Goal: Transaction & Acquisition: Download file/media

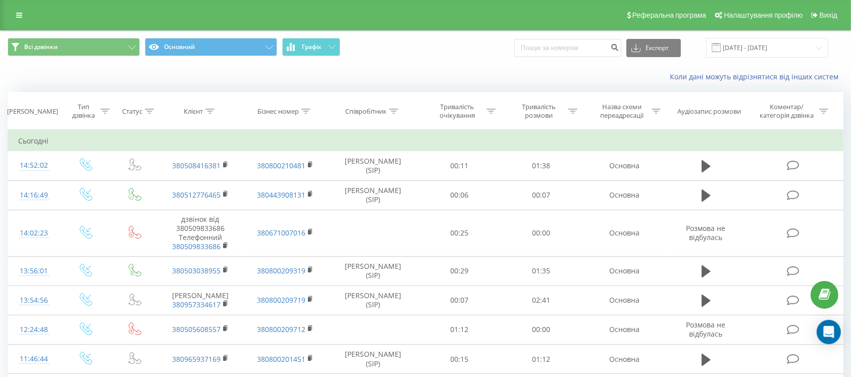
click at [760, 58] on div "Всі дзвінки Основний Графік Експорт .csv .xls .xlsx [DATE] - [DATE]" at bounding box center [426, 48] width 850 height 34
click at [771, 45] on input "[DATE] - [DATE]" at bounding box center [767, 48] width 122 height 20
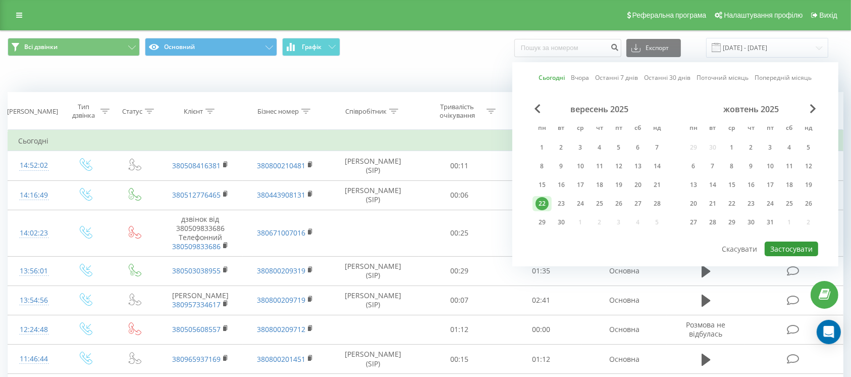
click at [804, 243] on button "Застосувати" at bounding box center [792, 248] width 54 height 15
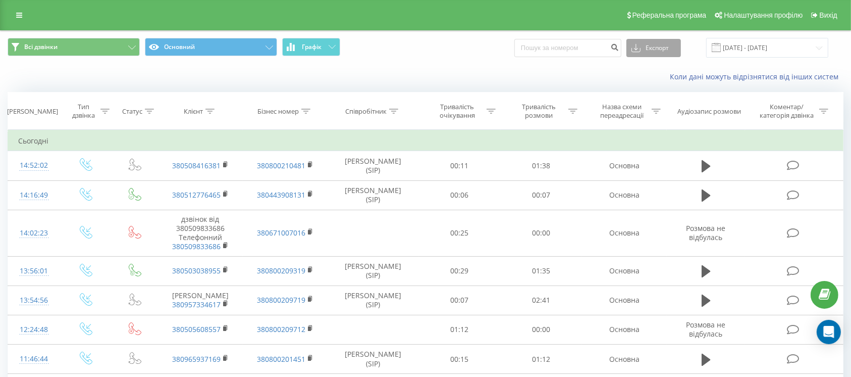
click at [675, 49] on button "Експорт" at bounding box center [654, 48] width 55 height 18
click at [650, 101] on span ".xlsx" at bounding box center [642, 103] width 15 height 10
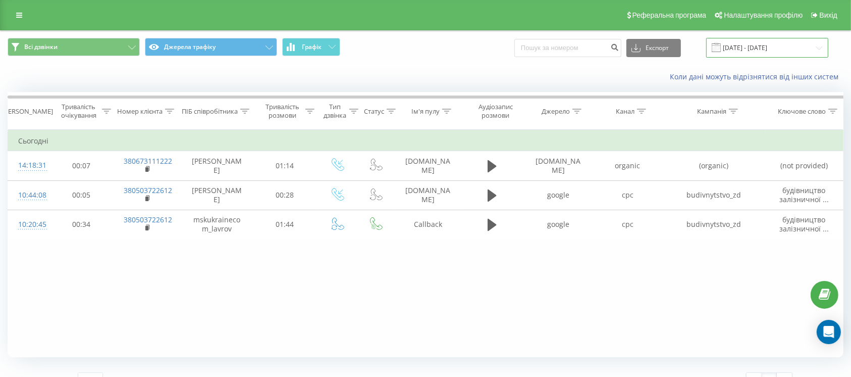
click at [764, 45] on input "[DATE] - [DATE]" at bounding box center [767, 48] width 122 height 20
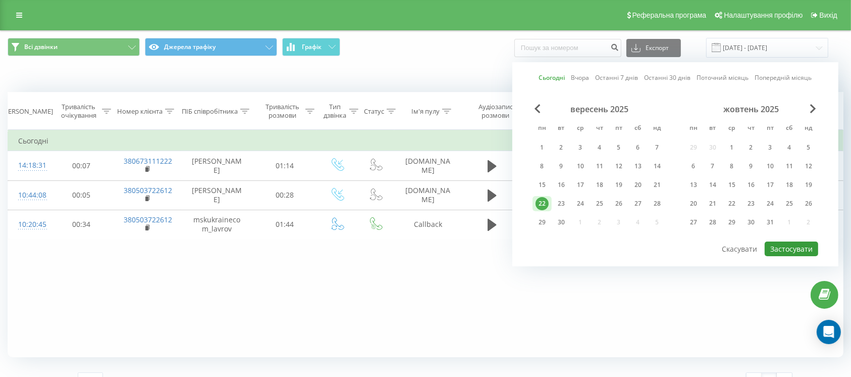
click at [785, 248] on button "Застосувати" at bounding box center [792, 248] width 54 height 15
